Goal: Task Accomplishment & Management: Manage account settings

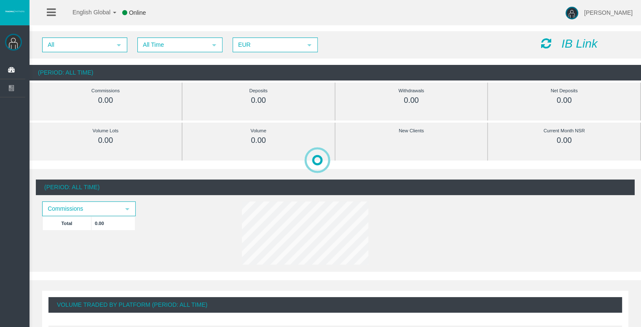
drag, startPoint x: 162, startPoint y: 100, endPoint x: 174, endPoint y: 108, distance: 14.8
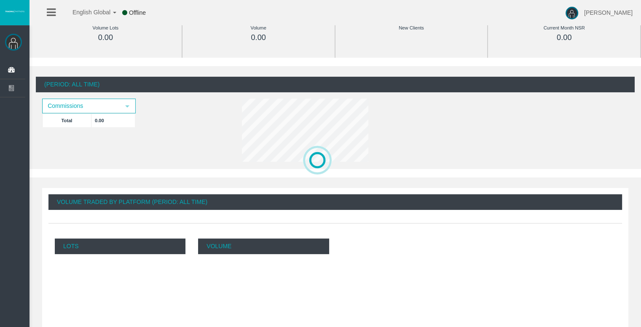
scroll to position [211, 0]
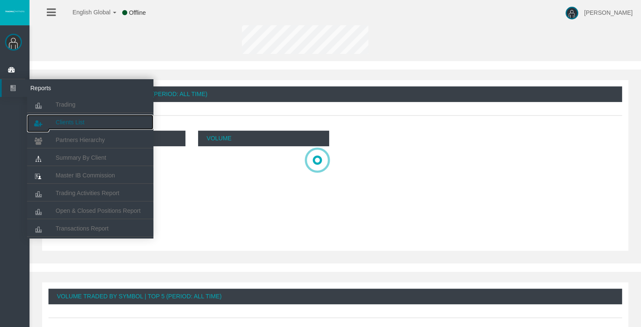
click at [77, 119] on span "Clients List" at bounding box center [70, 122] width 29 height 7
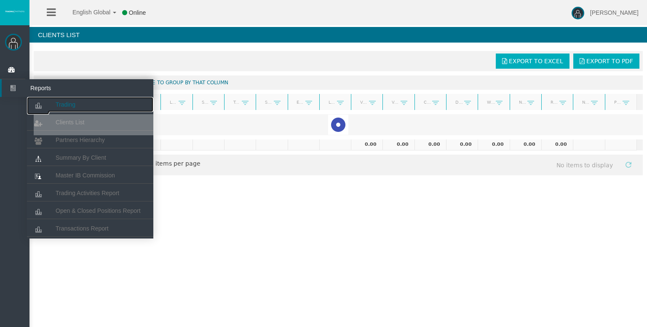
click at [68, 103] on span "Trading" at bounding box center [66, 104] width 20 height 7
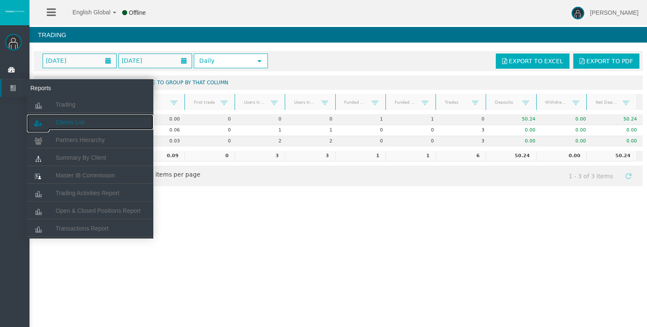
click at [76, 122] on span "Clients List" at bounding box center [70, 122] width 29 height 7
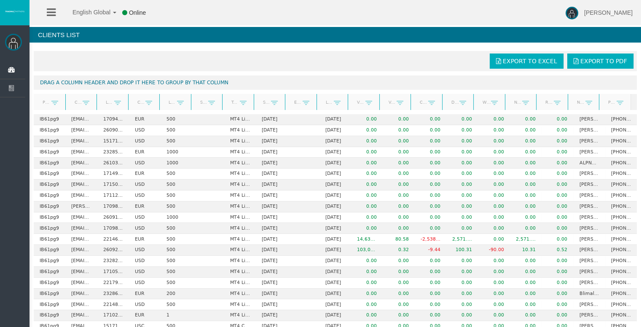
click at [198, 103] on link "Short Code" at bounding box center [201, 101] width 13 height 11
click at [201, 103] on link "Short Code" at bounding box center [201, 102] width 13 height 12
click at [199, 100] on link "Short Code" at bounding box center [201, 102] width 13 height 12
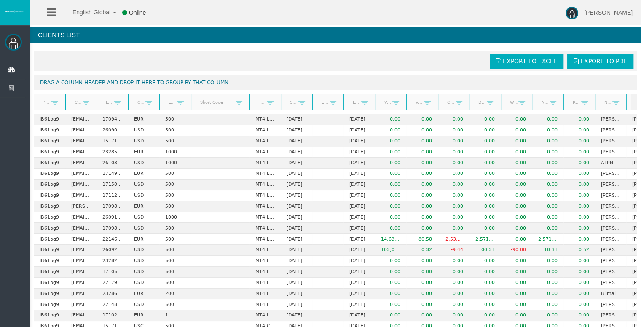
drag, startPoint x: 222, startPoint y: 101, endPoint x: 252, endPoint y: 102, distance: 29.1
click at [252, 102] on div "Partner code Client Login Currency Leverage Short Code Type Start Date End Date…" at bounding box center [332, 102] width 597 height 16
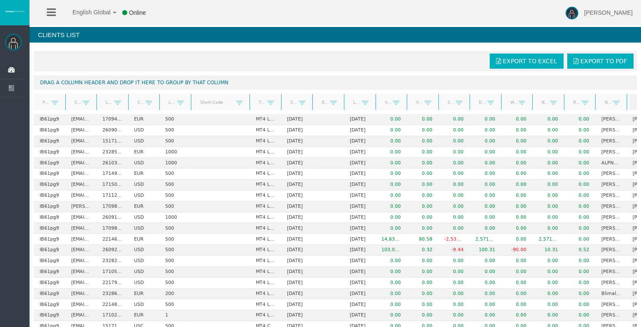
click at [294, 103] on link "Start Date" at bounding box center [291, 101] width 13 height 11
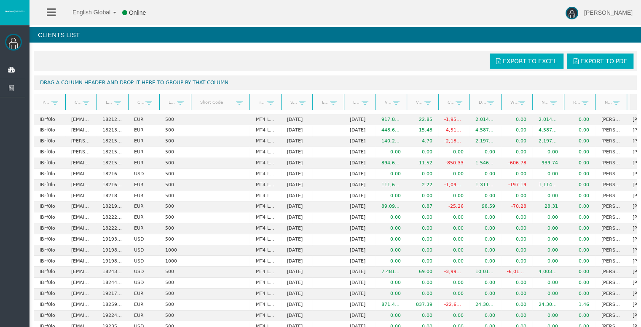
click at [294, 103] on link "Start Date" at bounding box center [291, 102] width 13 height 12
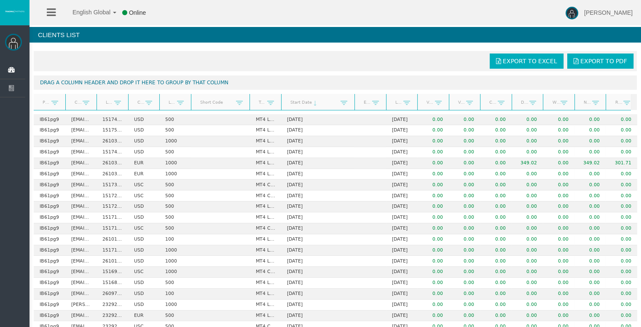
drag, startPoint x: 313, startPoint y: 104, endPoint x: 356, endPoint y: 107, distance: 43.1
click at [356, 107] on div "Partner code Client Login Currency Leverage Short Code Type Start Date End Date…" at bounding box center [332, 102] width 597 height 16
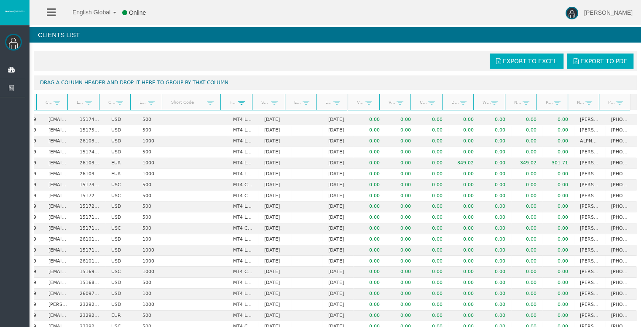
scroll to position [0, 29]
drag, startPoint x: 286, startPoint y: 102, endPoint x: 244, endPoint y: 103, distance: 42.2
click at [244, 103] on div "Partner code Client Login Currency Leverage Short Code Type Start Date End Date…" at bounding box center [332, 102] width 597 height 16
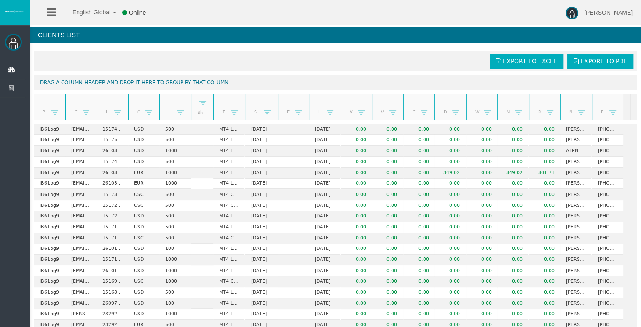
scroll to position [0, 0]
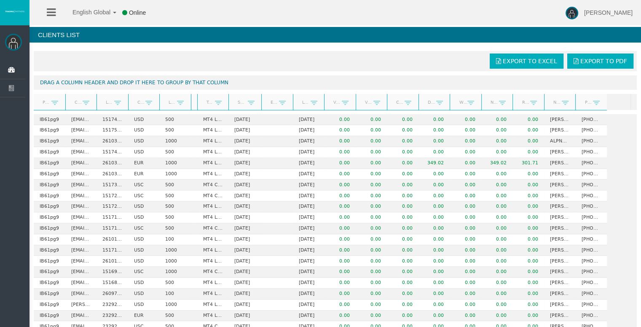
drag, startPoint x: 222, startPoint y: 99, endPoint x: 234, endPoint y: 86, distance: 17.3
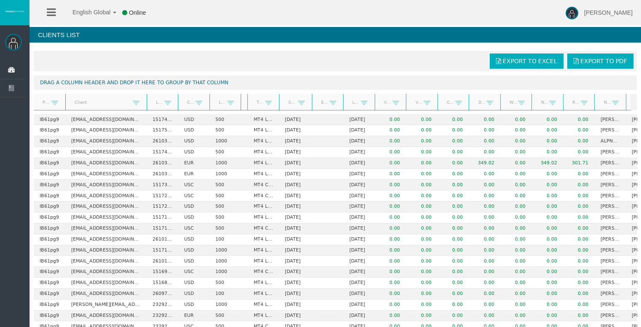
drag, startPoint x: 96, startPoint y: 99, endPoint x: 147, endPoint y: 99, distance: 51.0
click at [147, 99] on div "Partner code Client Login Currency Leverage Short Code Type Start Date End Date…" at bounding box center [332, 102] width 597 height 16
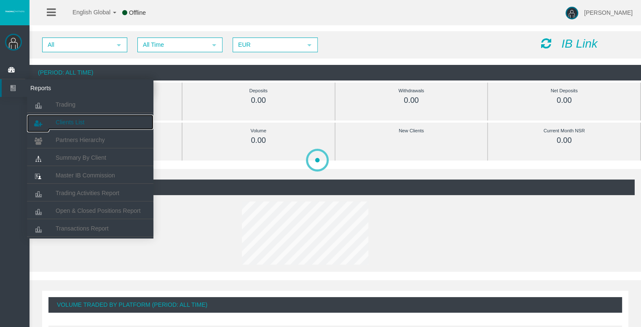
click at [67, 121] on span "Clients List" at bounding box center [70, 122] width 29 height 7
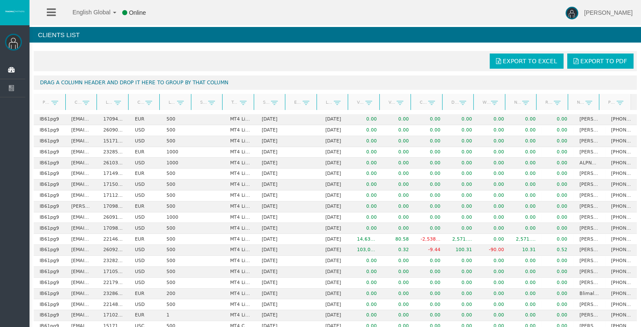
click at [261, 104] on link "Start Date" at bounding box center [263, 101] width 13 height 11
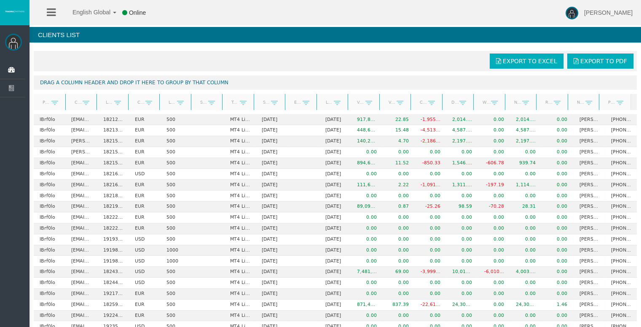
click at [263, 102] on link "Start Date" at bounding box center [263, 102] width 13 height 12
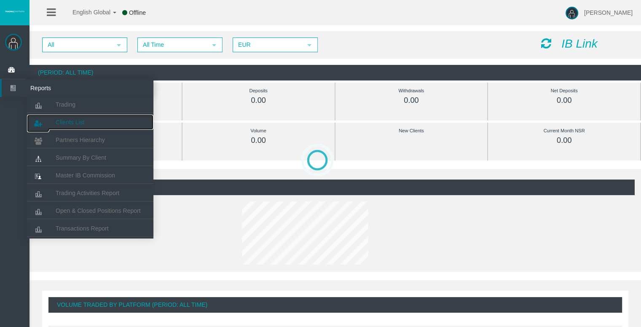
click at [66, 118] on link "Clients List" at bounding box center [90, 122] width 126 height 15
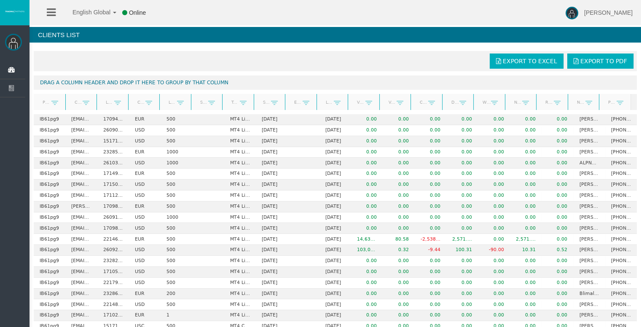
click at [261, 102] on link "Start Date" at bounding box center [263, 101] width 13 height 11
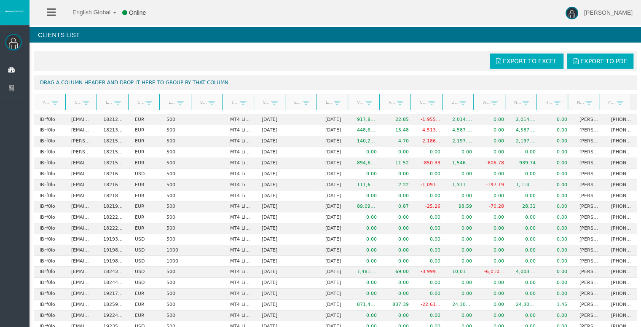
click at [264, 102] on link "Start Date" at bounding box center [263, 102] width 13 height 12
